Goal: Transaction & Acquisition: Subscribe to service/newsletter

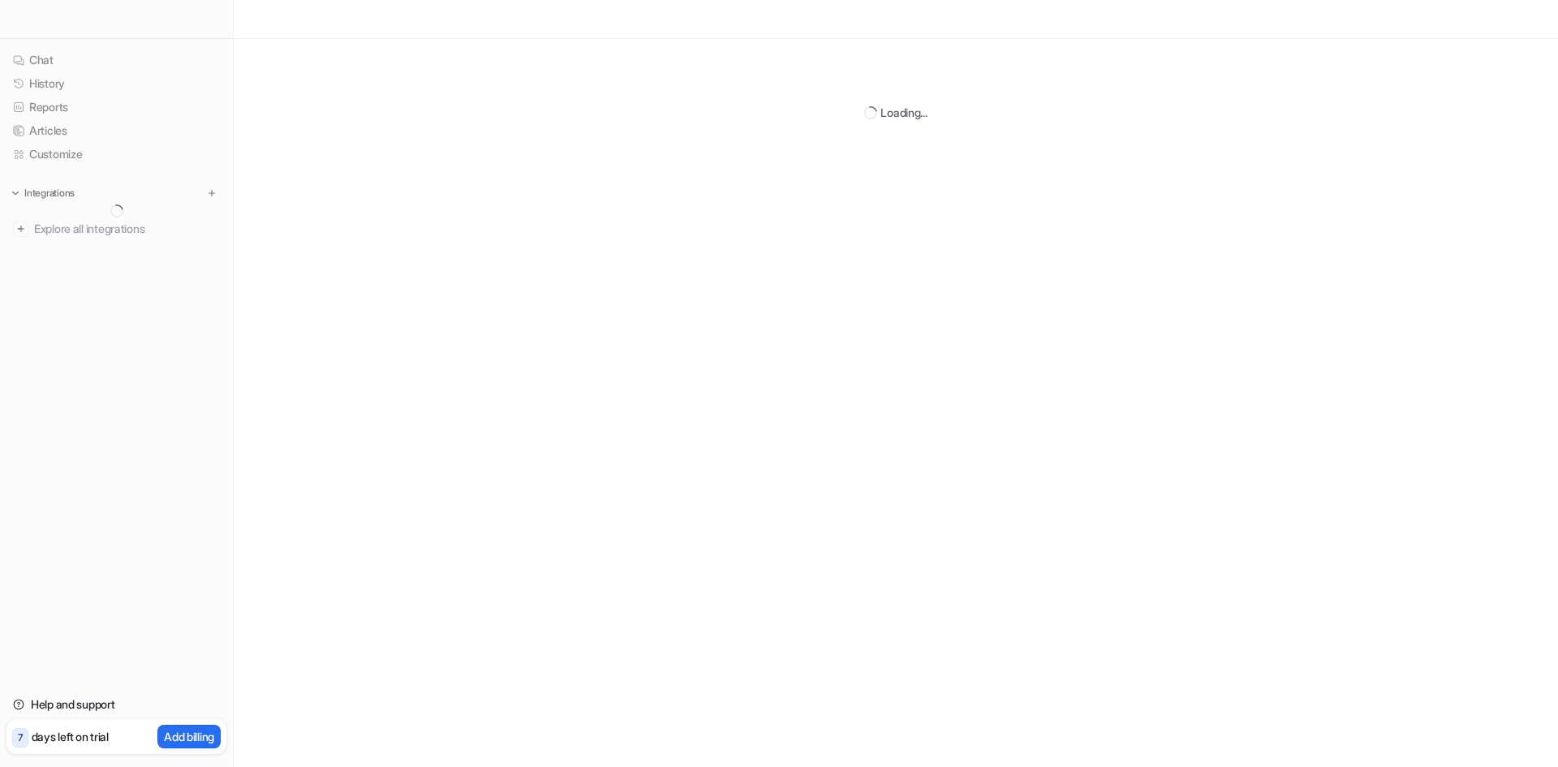
drag, startPoint x: 100, startPoint y: 289, endPoint x: 776, endPoint y: 1312, distance: 1226.0
drag, startPoint x: 776, startPoint y: 1312, endPoint x: 282, endPoint y: -71, distance: 1468.0
click at [282, 0] on html "Chat History Reports Articles Customize Integrations Explore all integrations H…" at bounding box center [779, 383] width 1558 height 767
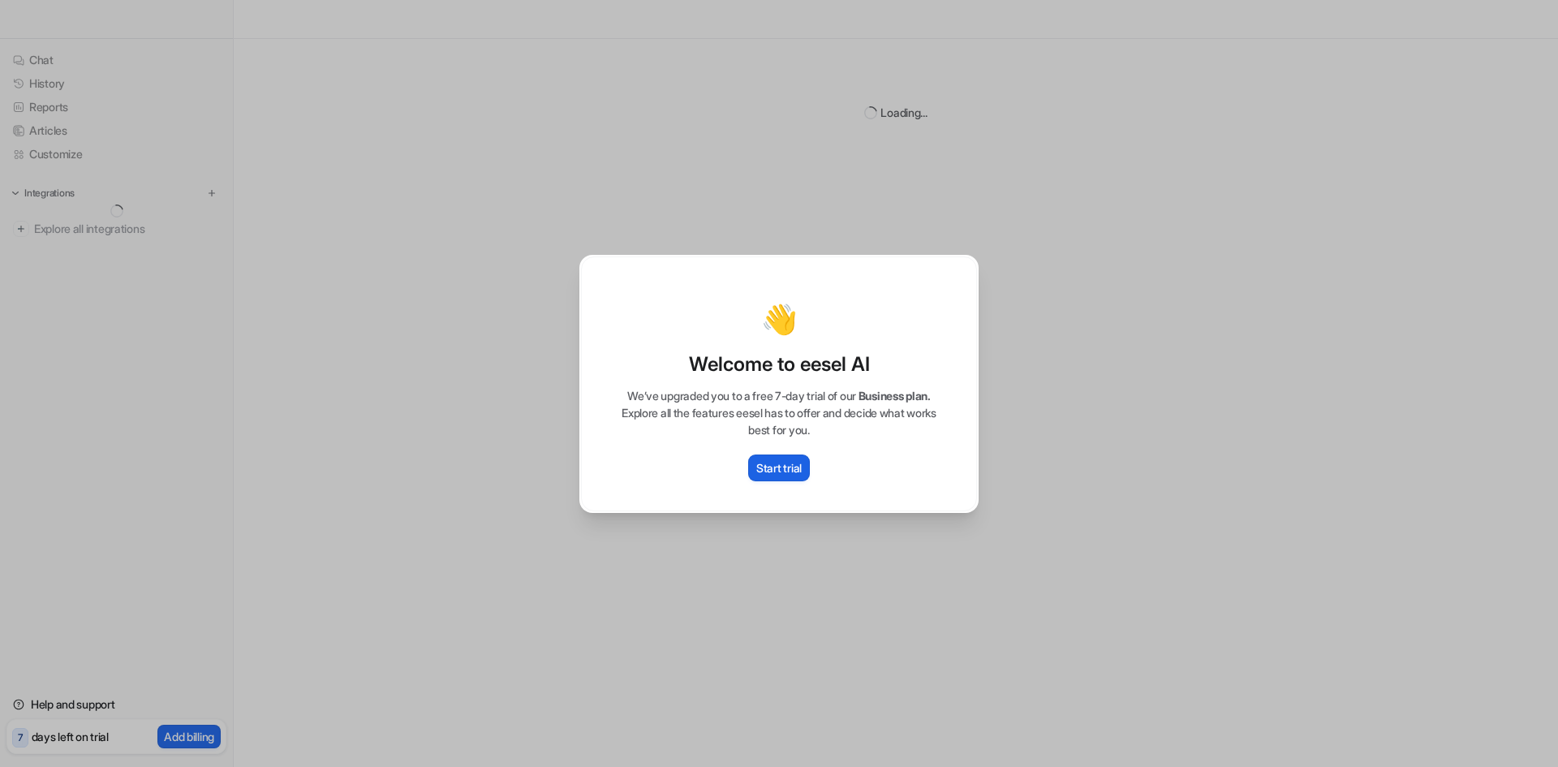
click at [791, 471] on p "Start trial" at bounding box center [778, 467] width 45 height 17
